Goal: Task Accomplishment & Management: Complete application form

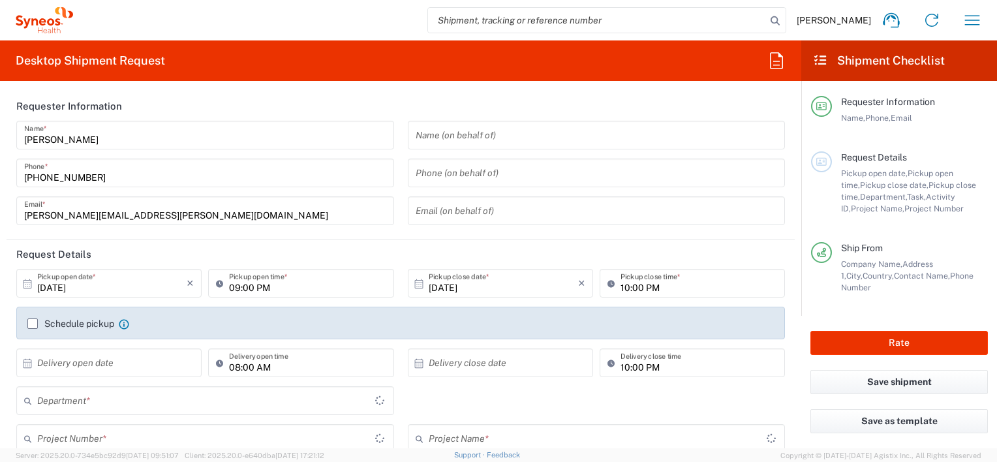
type input "3213"
type input "[GEOGRAPHIC_DATA]"
type input "Syneos Health d.o.o. [GEOGRAPHIC_DATA]-[GEOGRAPHIC_DATA]"
click at [607, 20] on input "search" at bounding box center [597, 20] width 338 height 25
paste input "57063124"
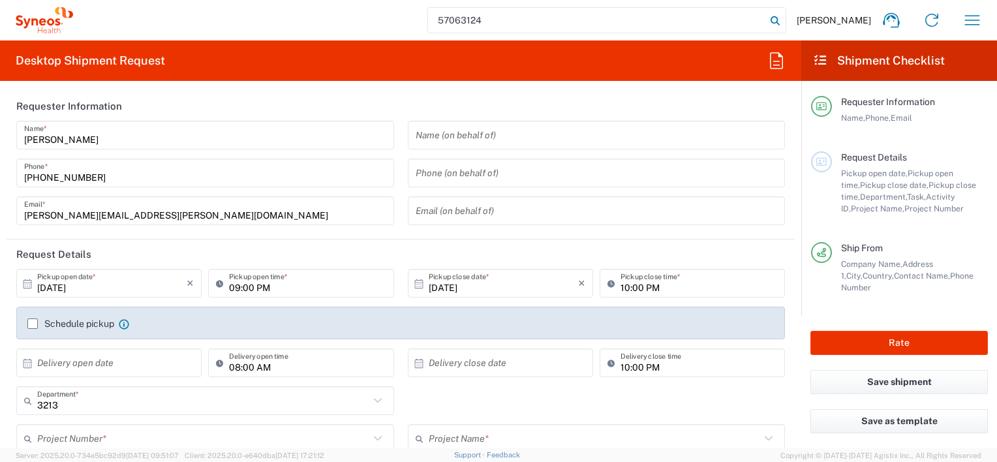
type input "57063124"
click at [782, 18] on icon at bounding box center [775, 21] width 18 height 18
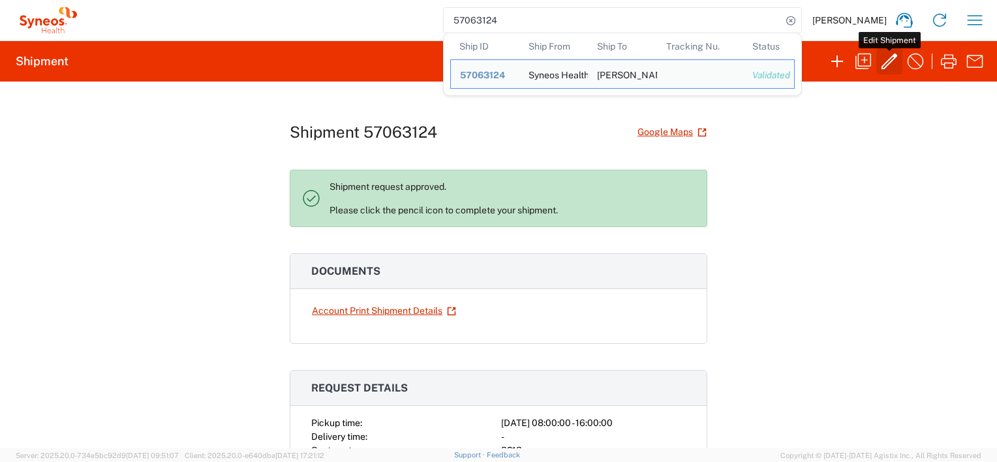
click at [890, 63] on icon "button" at bounding box center [889, 61] width 16 height 16
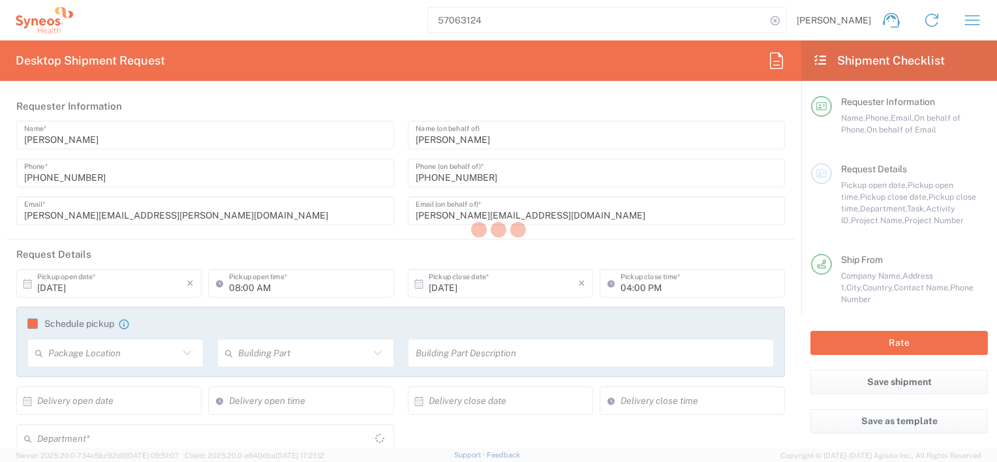
type input "Envelope"
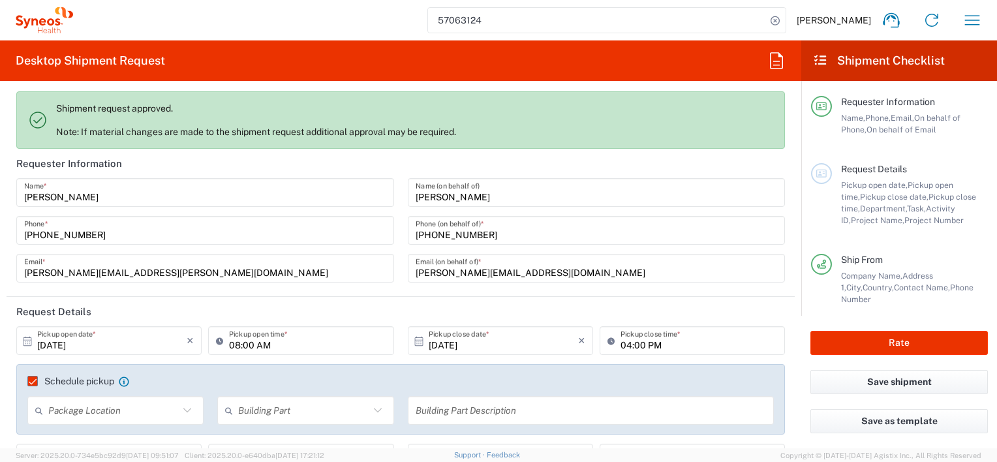
type input "3213"
type input "7064085"
type input "MUNDIPHARMA 7064085"
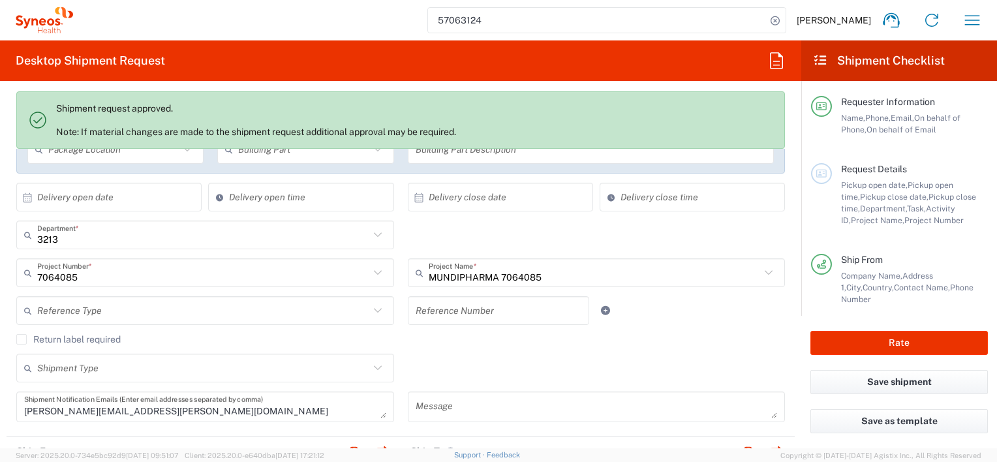
scroll to position [326, 0]
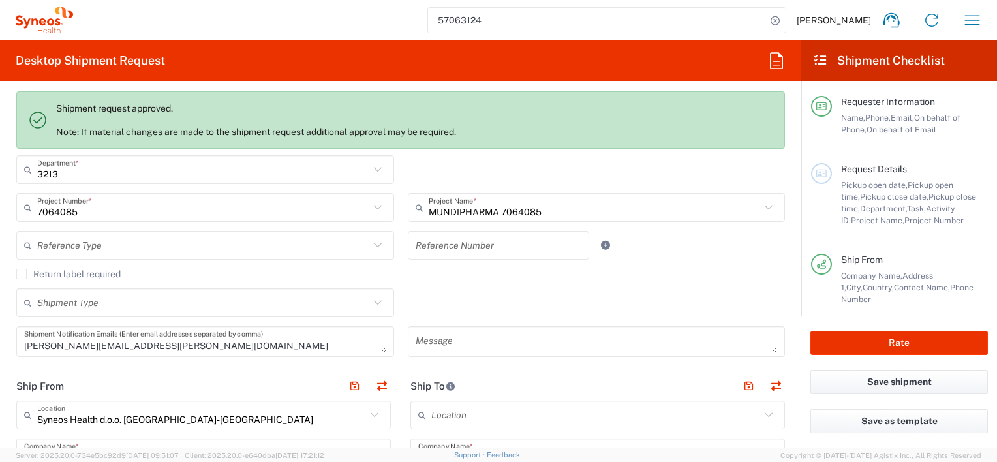
click at [373, 301] on icon at bounding box center [377, 302] width 17 height 17
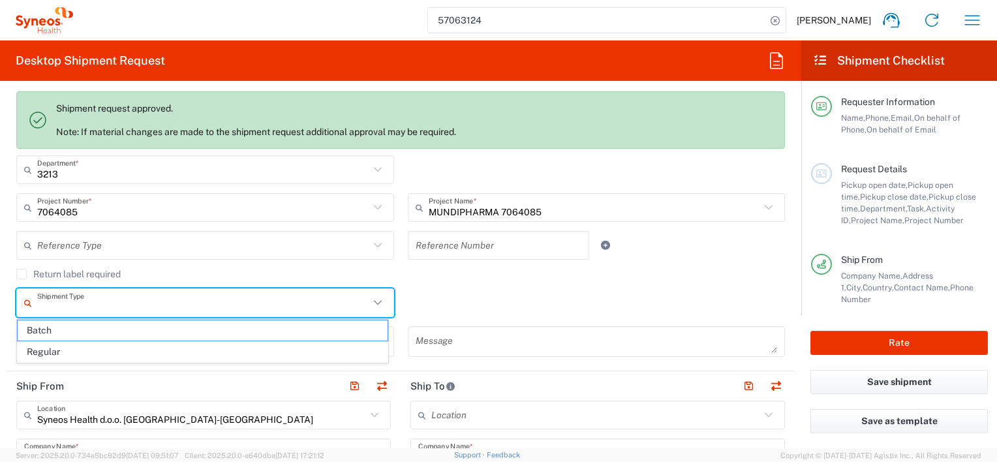
click at [373, 301] on icon at bounding box center [377, 302] width 17 height 17
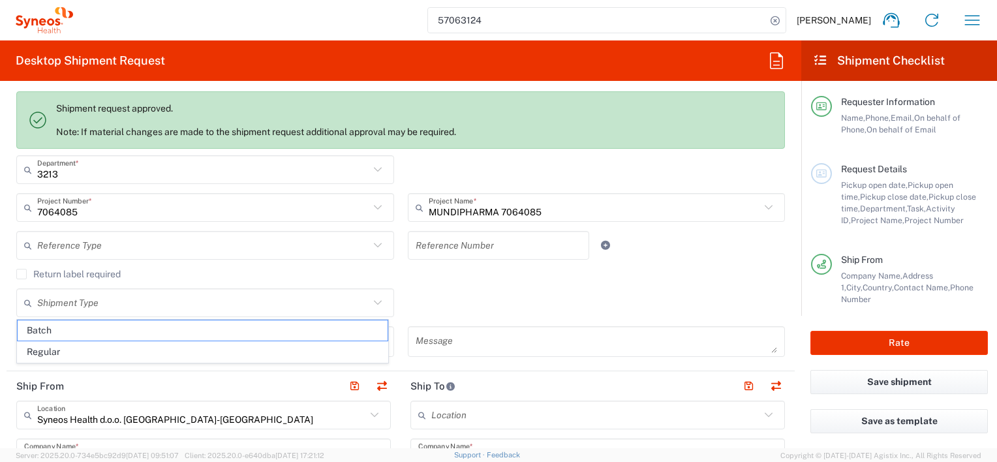
click at [502, 293] on div "Shipment Type Batch Regular" at bounding box center [401, 307] width 782 height 38
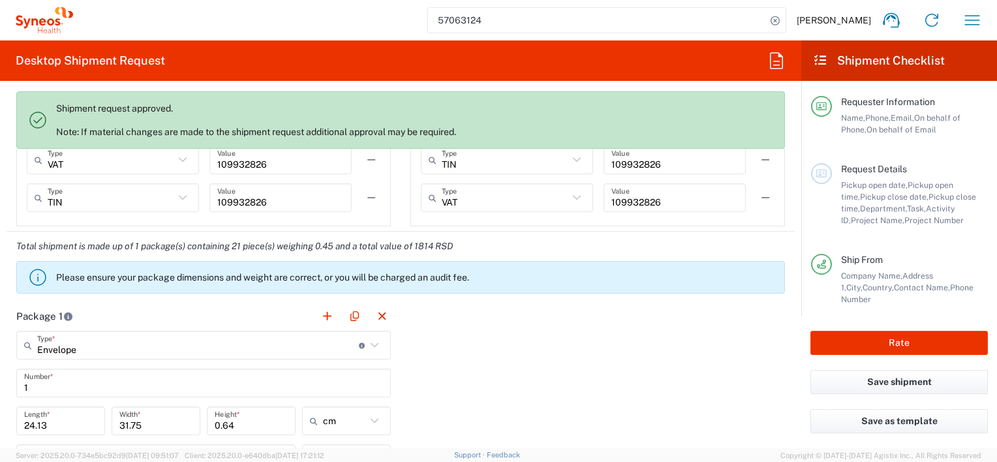
scroll to position [1109, 0]
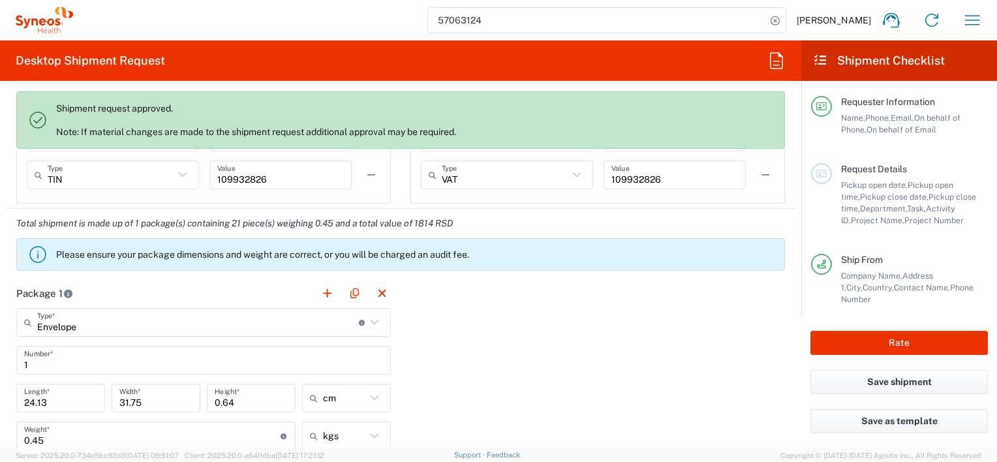
click at [367, 322] on icon at bounding box center [374, 322] width 17 height 17
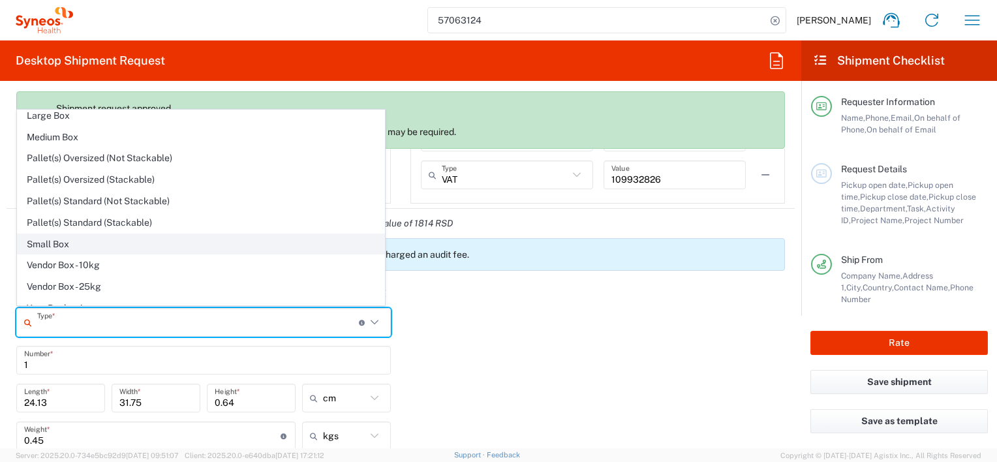
scroll to position [37, 0]
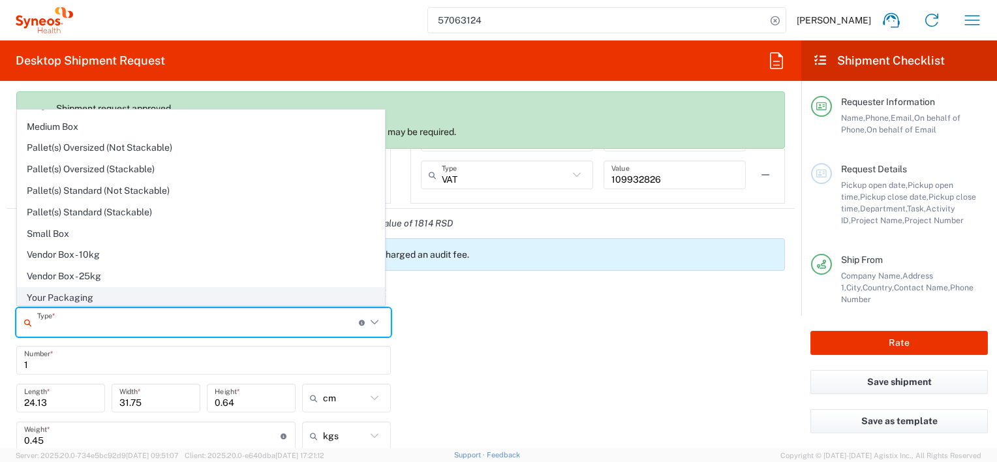
click at [85, 297] on span "Your Packaging" at bounding box center [201, 298] width 367 height 20
type input "Your Packaging"
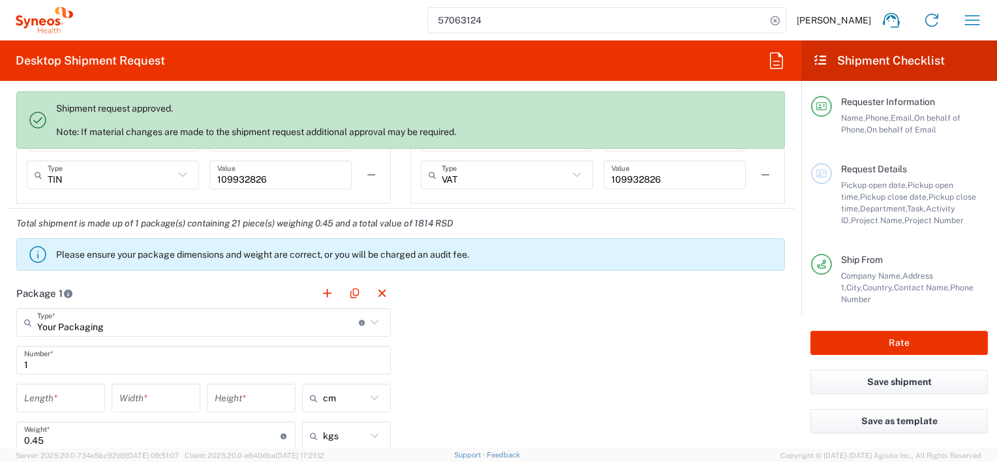
scroll to position [1174, 0]
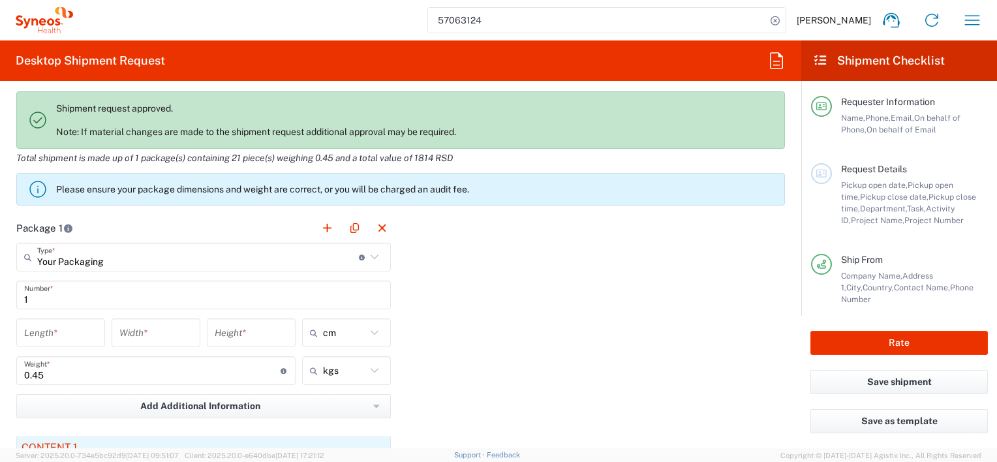
click at [67, 330] on input "number" at bounding box center [60, 333] width 73 height 23
click at [369, 258] on icon at bounding box center [374, 257] width 17 height 17
type input "Your Packaging"
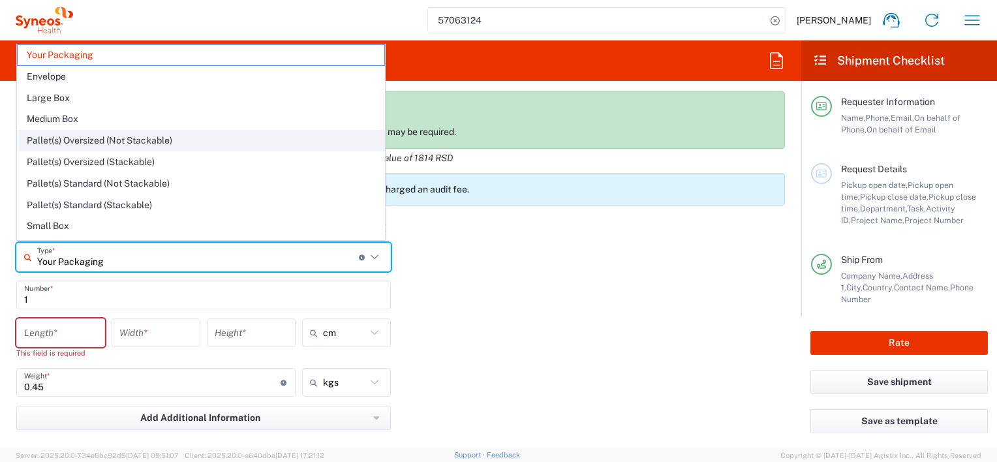
scroll to position [37, 0]
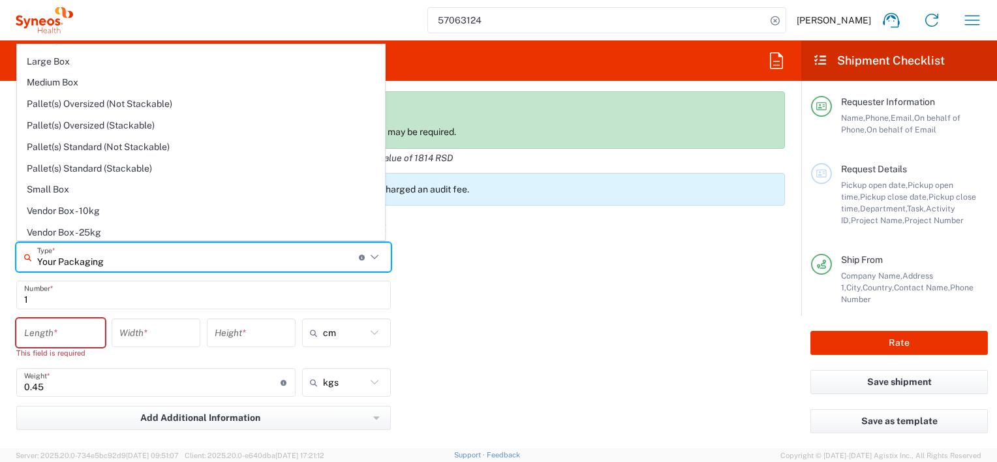
click at [534, 280] on div "Package 1 Your Packaging Type * Material used to package goods Your Packaging E…" at bounding box center [401, 417] width 788 height 408
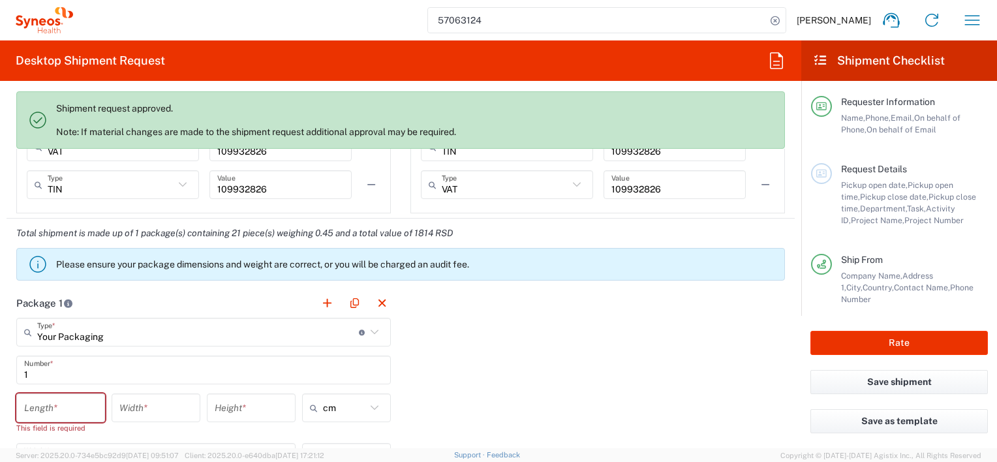
scroll to position [1239, 0]
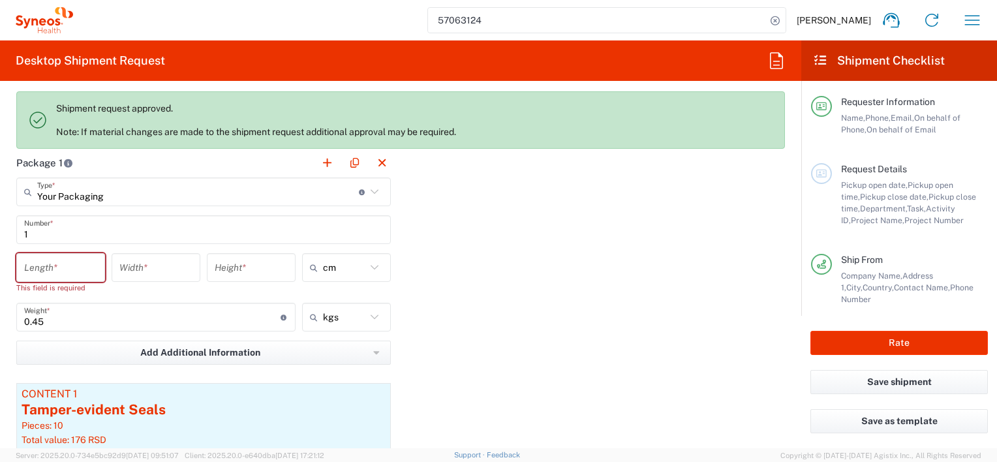
click at [57, 263] on input "number" at bounding box center [60, 267] width 73 height 23
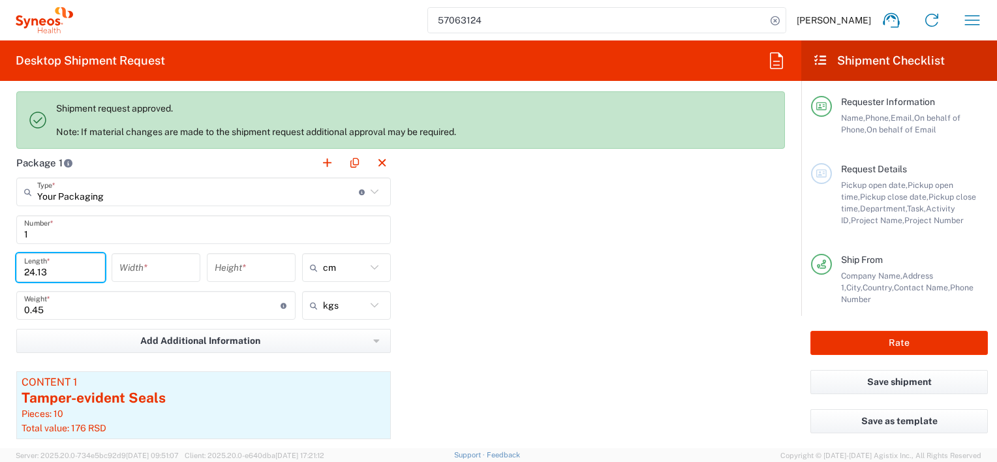
type input "24.13"
click at [169, 269] on input "number" at bounding box center [155, 267] width 73 height 23
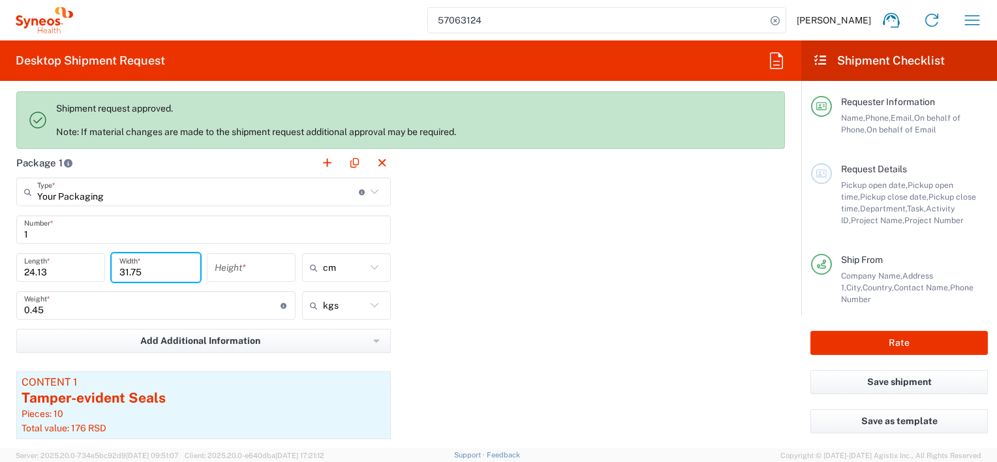
type input "31.75"
click at [335, 266] on input "text" at bounding box center [344, 267] width 43 height 21
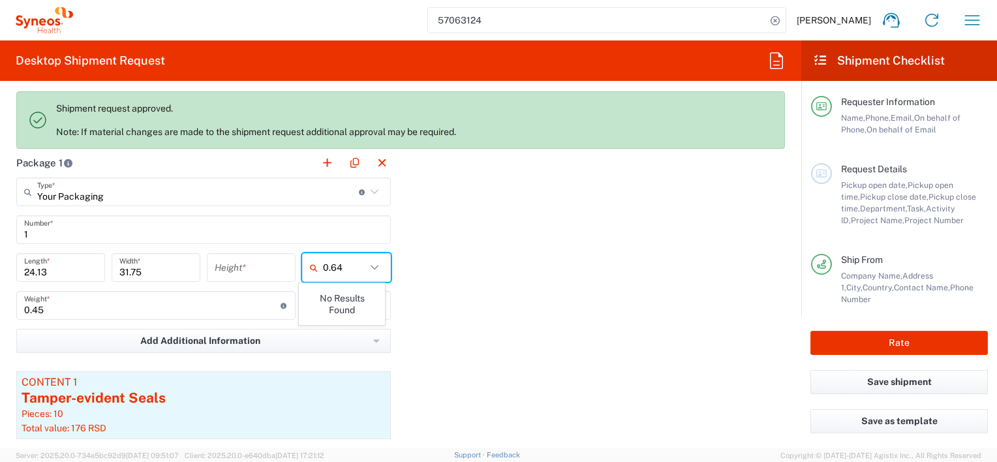
type input "0.64"
click at [218, 271] on input "number" at bounding box center [251, 267] width 73 height 23
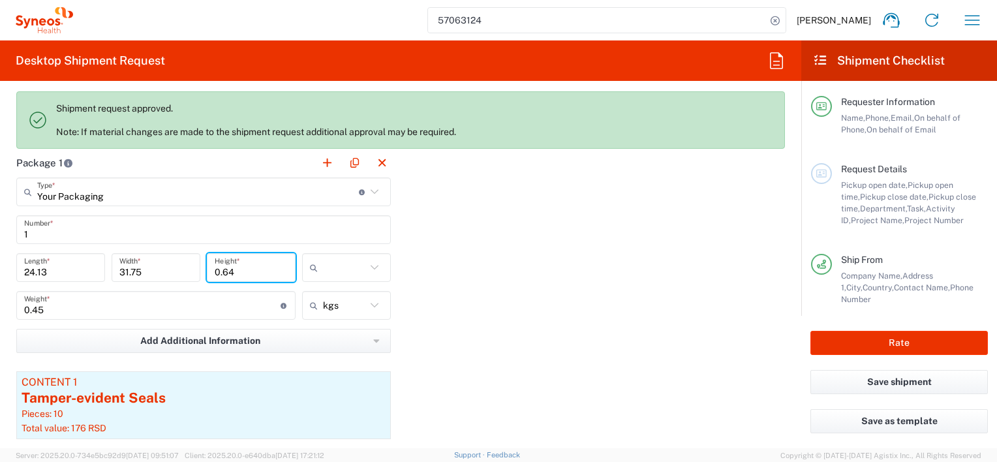
type input "0.64"
click at [366, 264] on icon at bounding box center [374, 267] width 17 height 17
type input "cm"
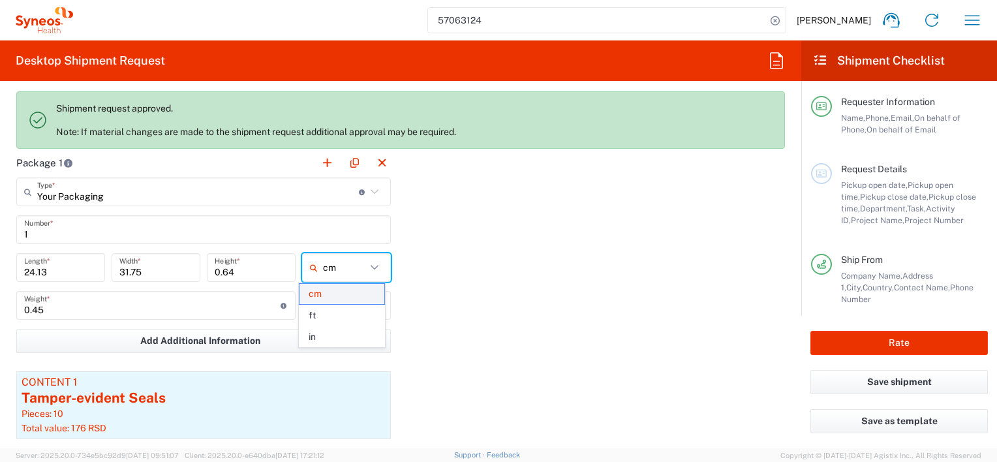
click at [322, 297] on span "cm" at bounding box center [341, 294] width 85 height 20
click at [339, 261] on input "text" at bounding box center [344, 267] width 43 height 21
click at [318, 292] on span "cm" at bounding box center [341, 294] width 85 height 20
type input "cm"
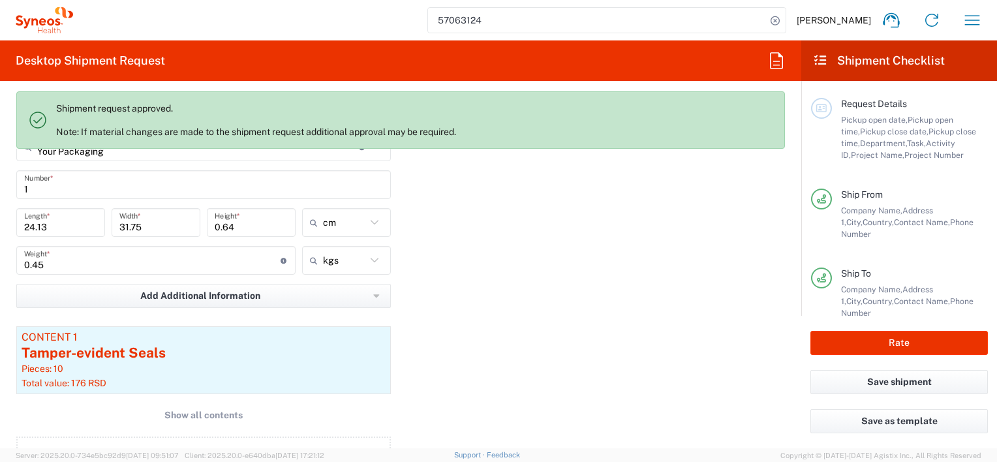
scroll to position [1305, 0]
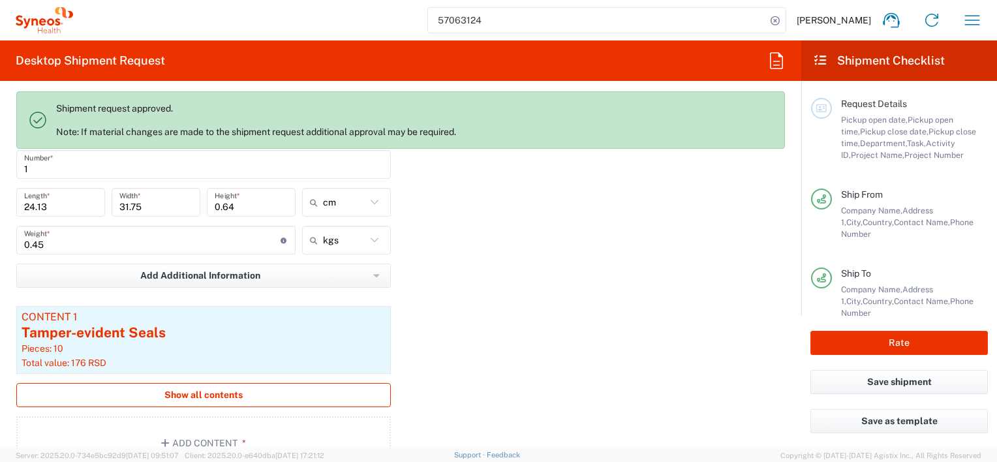
click at [217, 391] on span "Show all contents" at bounding box center [203, 395] width 78 height 12
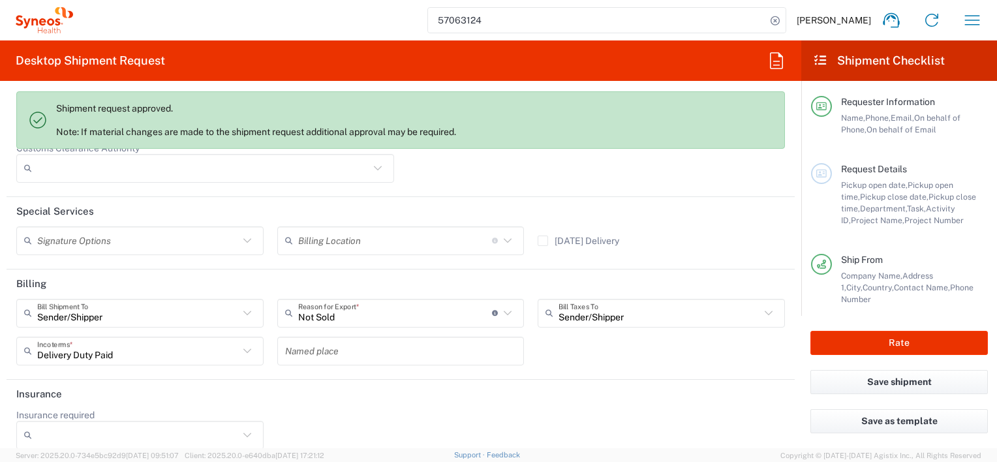
scroll to position [2097, 0]
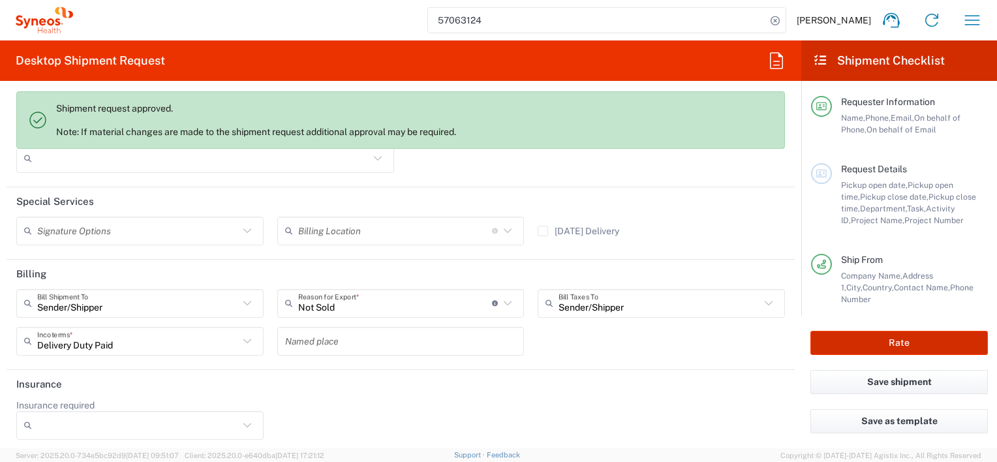
click at [904, 343] on button "Rate" at bounding box center [898, 343] width 177 height 24
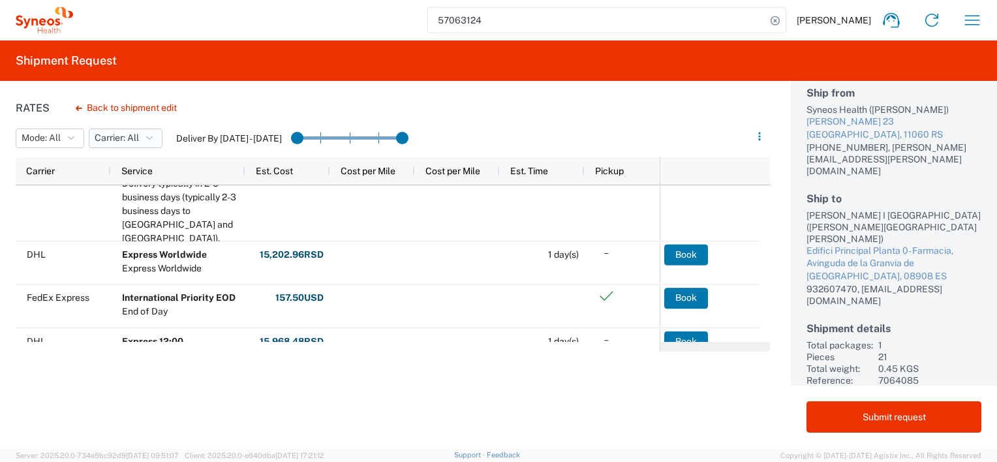
click at [153, 138] on icon "button" at bounding box center [149, 138] width 7 height 9
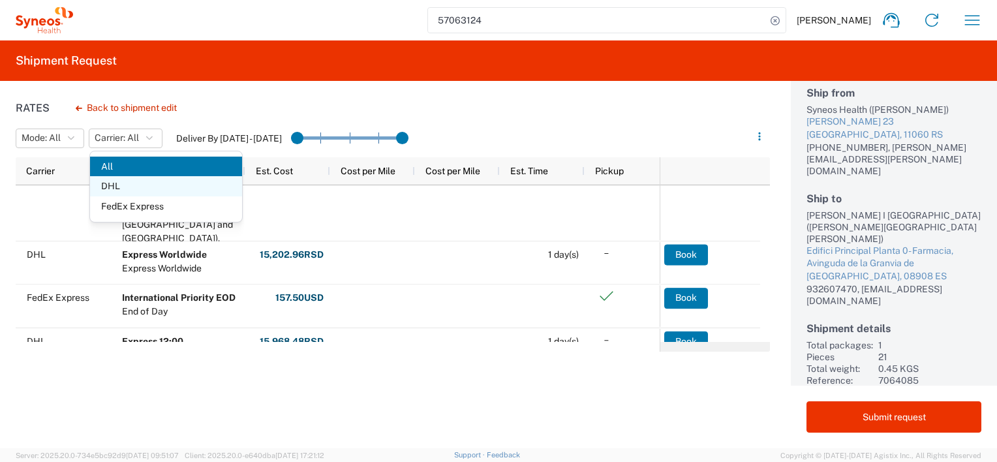
click at [131, 185] on span "DHL" at bounding box center [166, 186] width 152 height 20
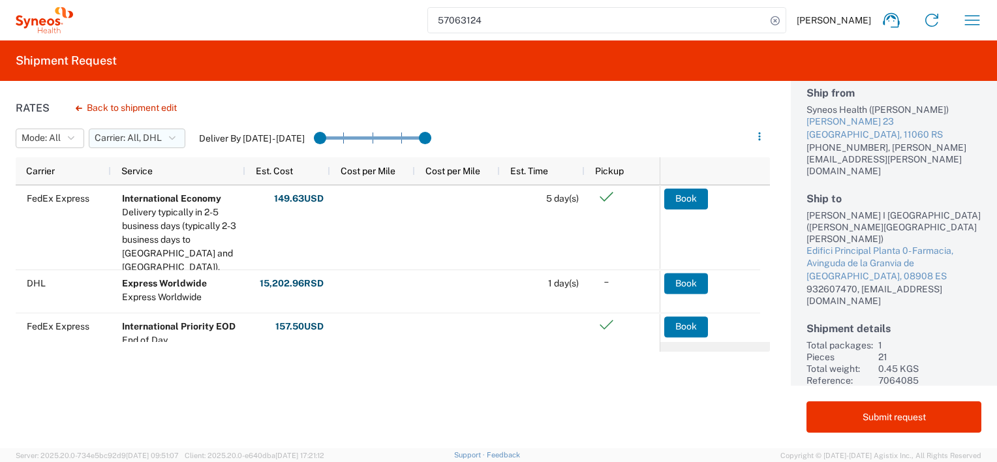
click at [175, 135] on icon "button" at bounding box center [172, 138] width 7 height 9
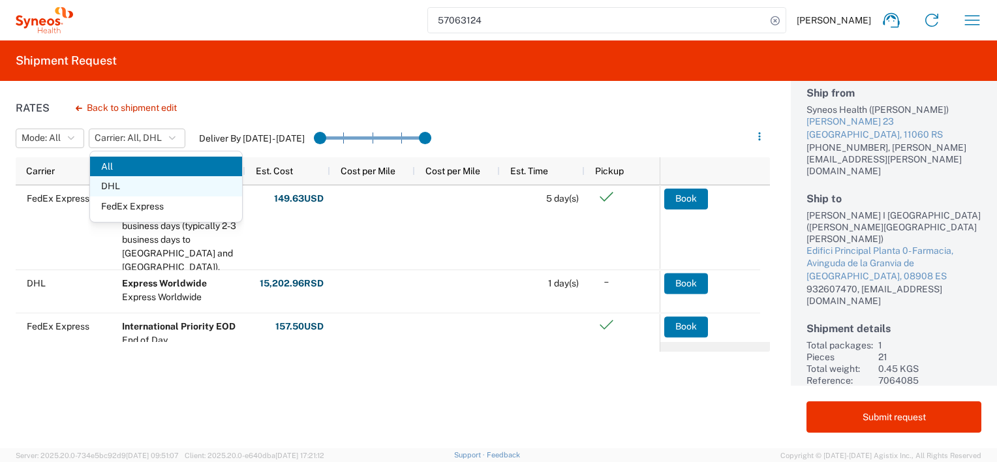
click at [114, 187] on span "DHL" at bounding box center [166, 186] width 152 height 20
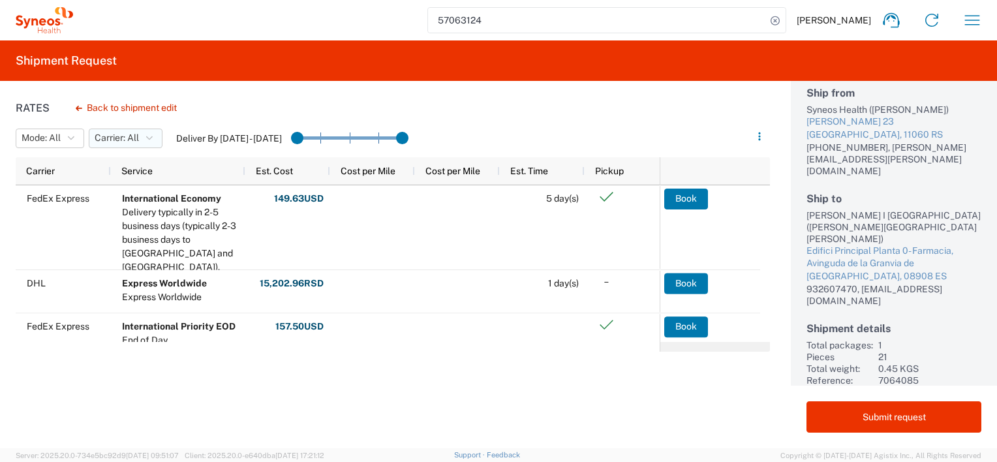
click at [157, 134] on button "Carrier: All" at bounding box center [126, 139] width 74 height 20
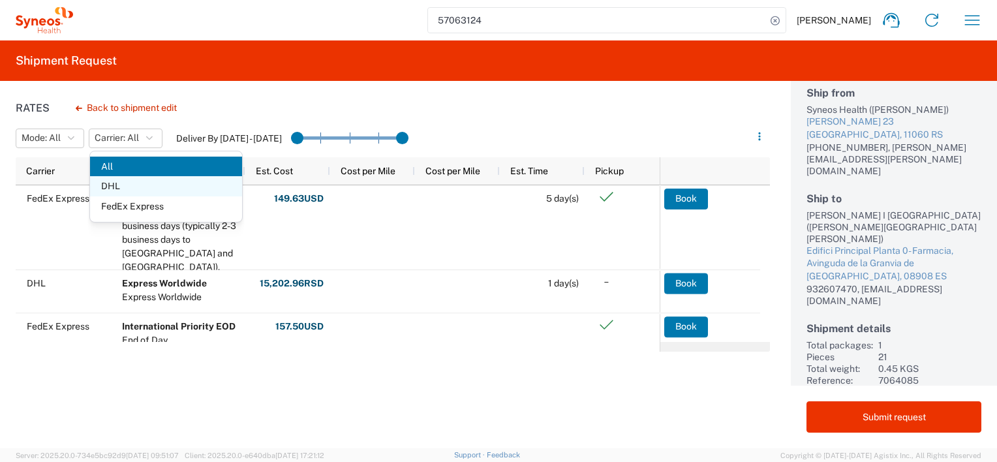
click at [107, 186] on span "DHL" at bounding box center [166, 186] width 152 height 20
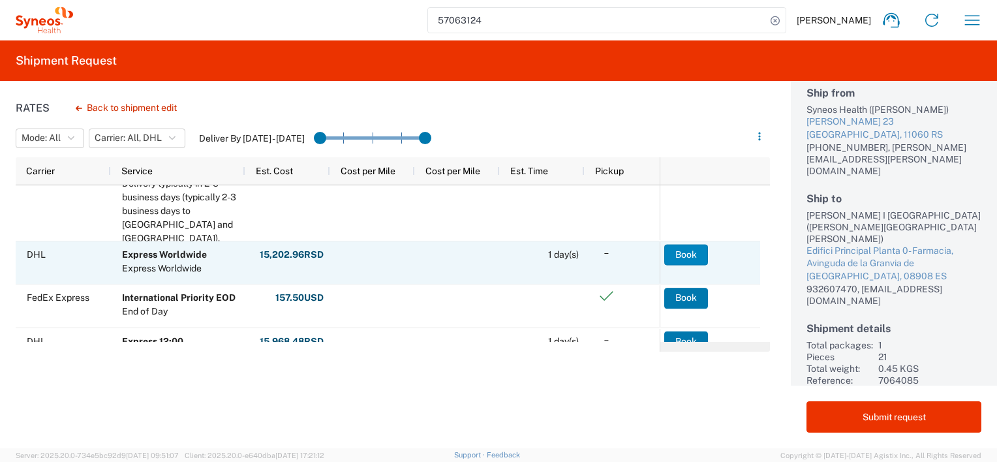
click at [685, 251] on button "Book" at bounding box center [686, 254] width 44 height 21
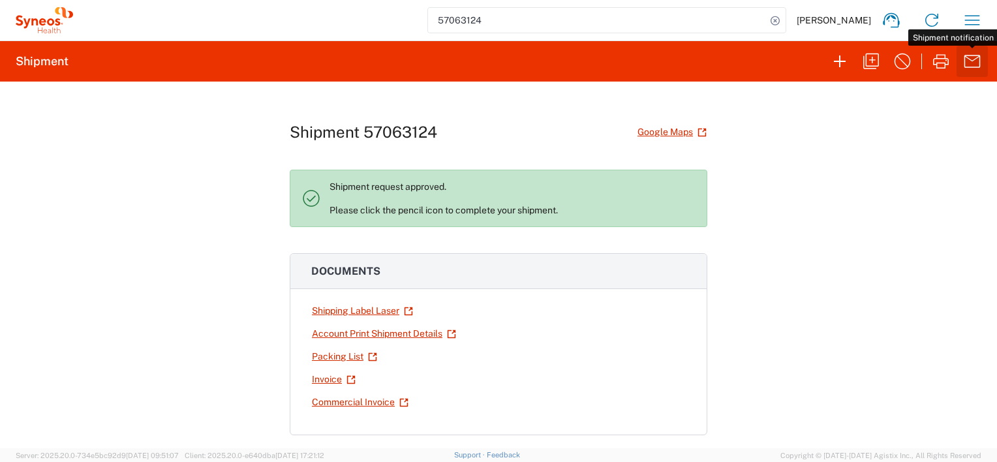
click at [973, 63] on icon "button" at bounding box center [972, 61] width 21 height 21
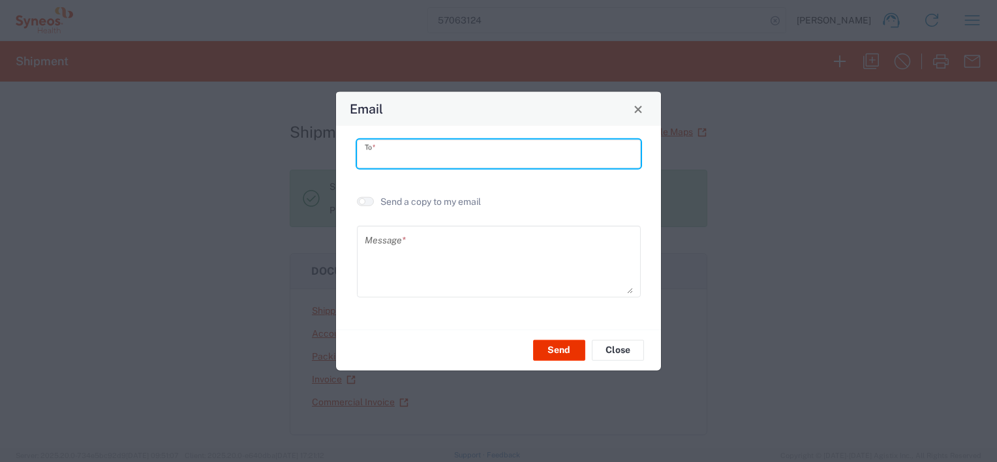
click at [413, 142] on input "text" at bounding box center [499, 153] width 268 height 23
click at [366, 202] on agx-switch-control "Send a copy to my email" at bounding box center [419, 202] width 124 height 12
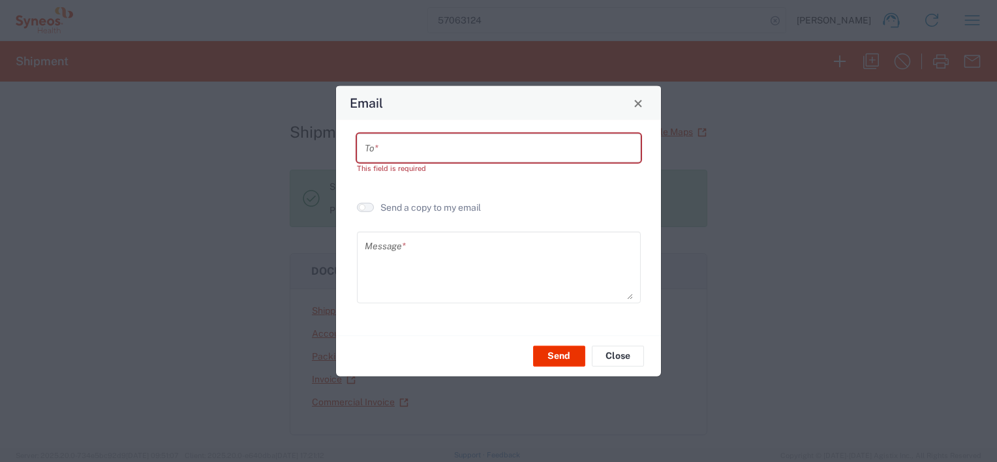
click at [367, 207] on button "button" at bounding box center [365, 207] width 17 height 9
click at [404, 153] on input "text" at bounding box center [499, 147] width 268 height 23
type input "[PERSON_NAME]"
click at [626, 353] on button "Close" at bounding box center [618, 355] width 52 height 21
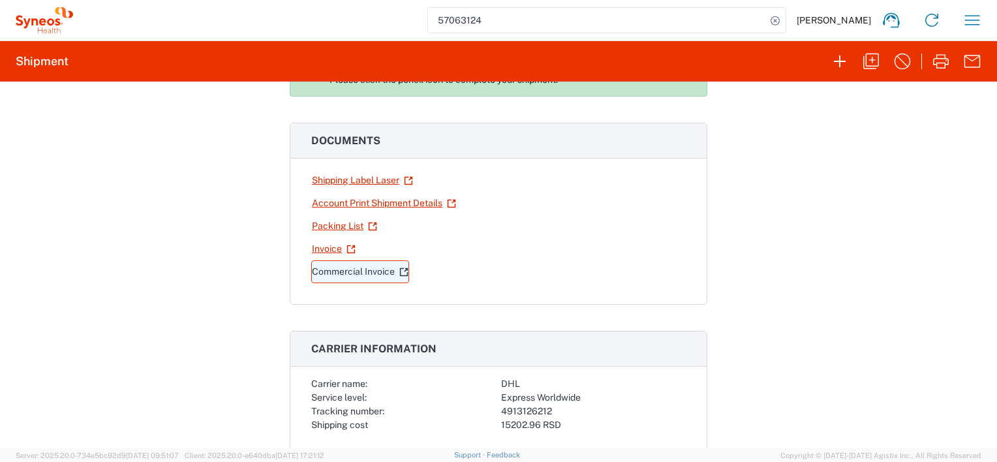
scroll to position [65, 0]
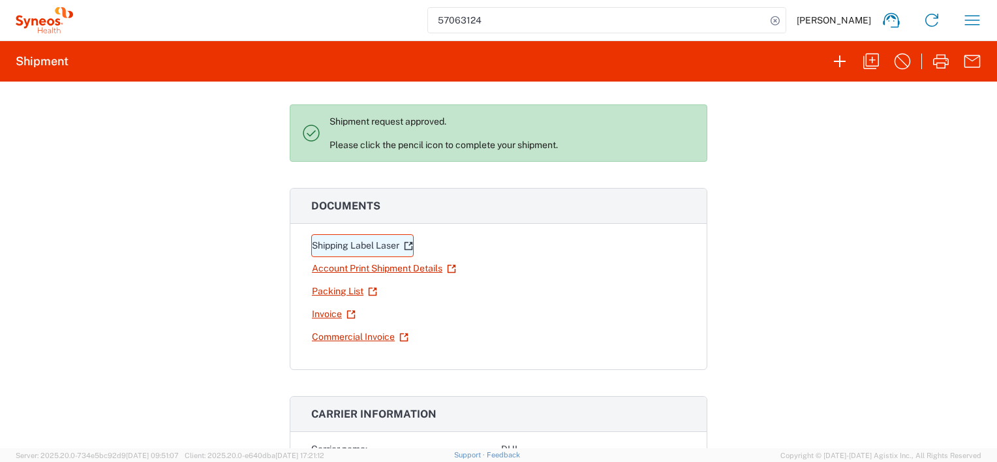
click at [373, 242] on link "Shipping Label Laser" at bounding box center [362, 245] width 102 height 23
click at [389, 265] on link "Account Print Shipment Details" at bounding box center [383, 268] width 145 height 23
click at [325, 290] on link "Packing List" at bounding box center [344, 291] width 67 height 23
click at [324, 313] on link "Invoice" at bounding box center [333, 314] width 45 height 23
click at [347, 330] on link "Commercial Invoice" at bounding box center [360, 337] width 98 height 23
